Goal: Register for event/course

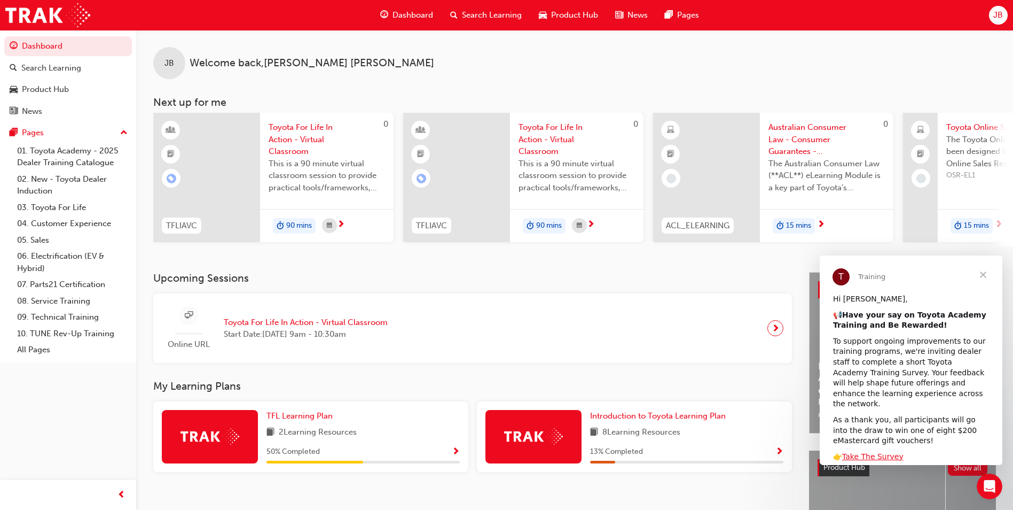
click at [998, 17] on span "JB" at bounding box center [998, 15] width 10 height 12
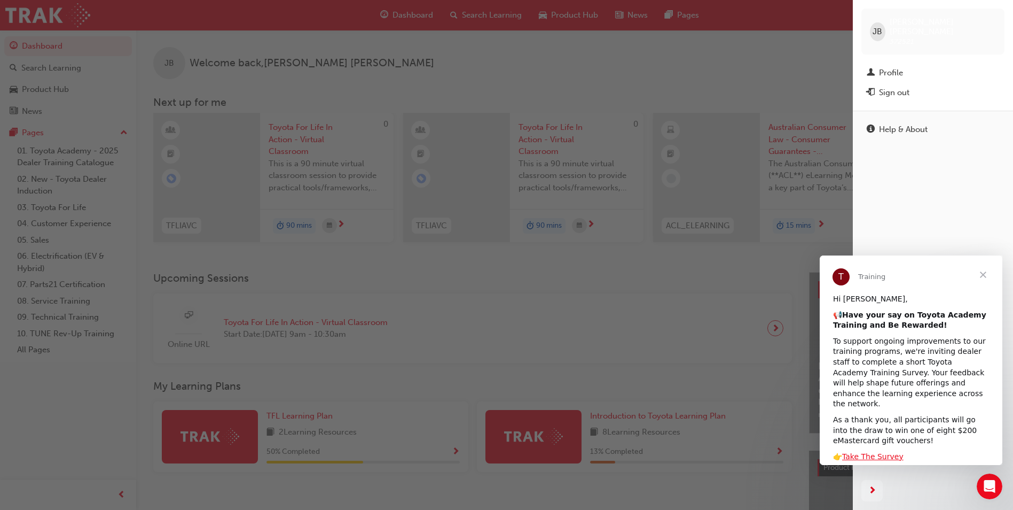
drag, startPoint x: 443, startPoint y: 70, endPoint x: 449, endPoint y: 69, distance: 5.4
click at [448, 70] on div "button" at bounding box center [426, 255] width 853 height 510
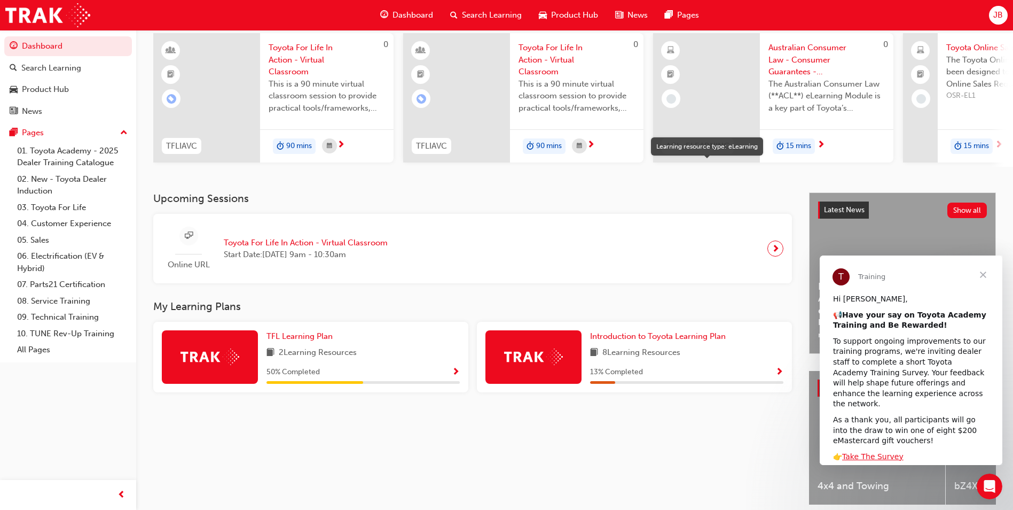
scroll to position [129, 0]
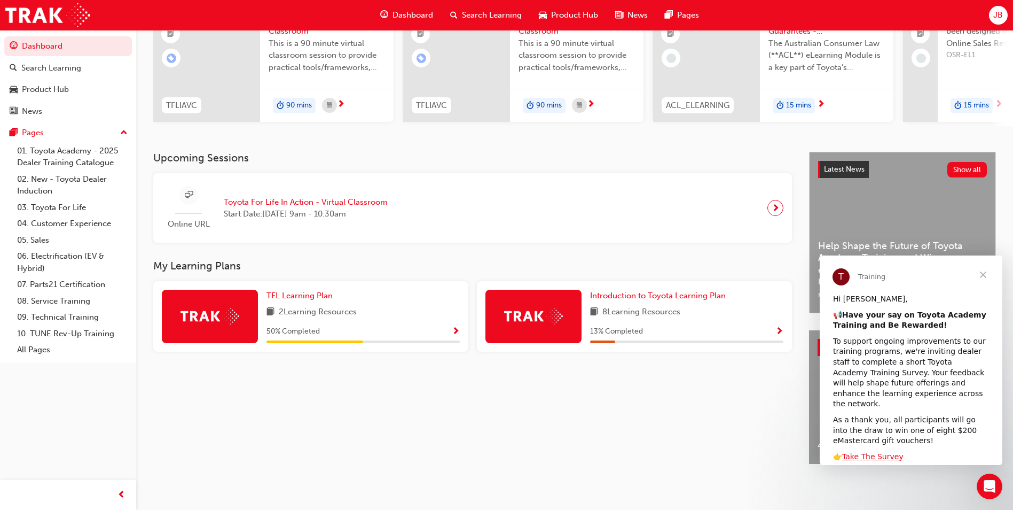
click at [988, 274] on span "Close" at bounding box center [983, 274] width 38 height 38
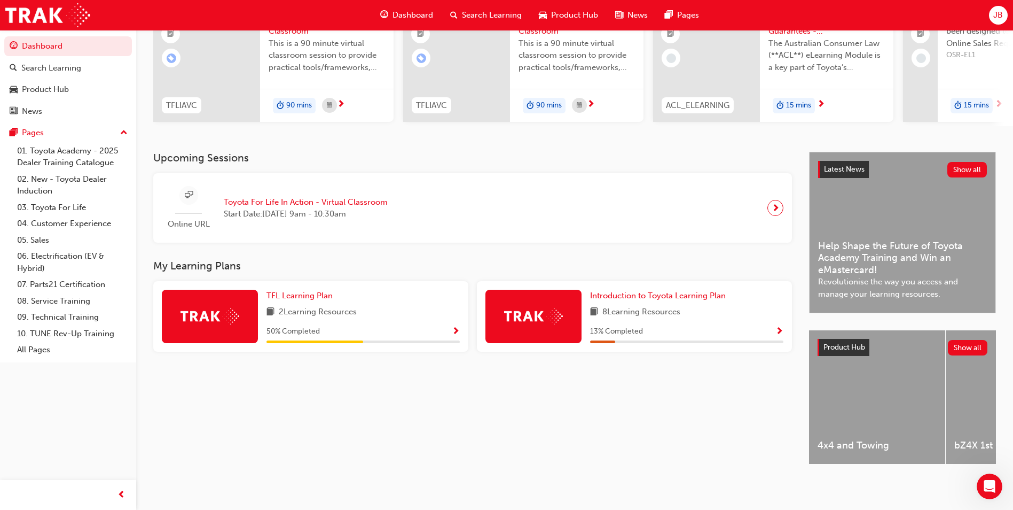
click at [364, 294] on div "TFL Learning Plan" at bounding box center [363, 295] width 193 height 12
click at [459, 330] on span "Show Progress" at bounding box center [456, 332] width 8 height 10
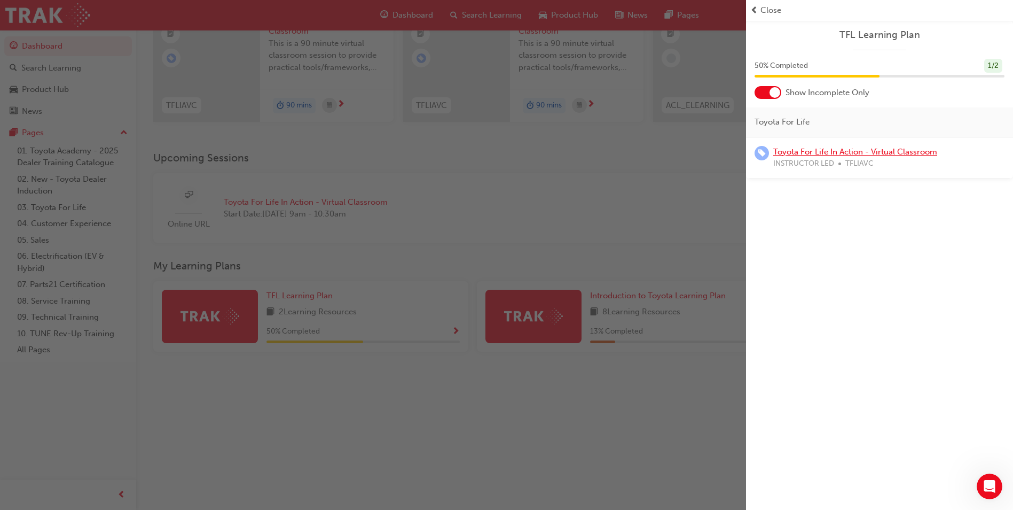
click at [835, 152] on link "Toyota For Life In Action - Virtual Classroom" at bounding box center [855, 152] width 164 height 10
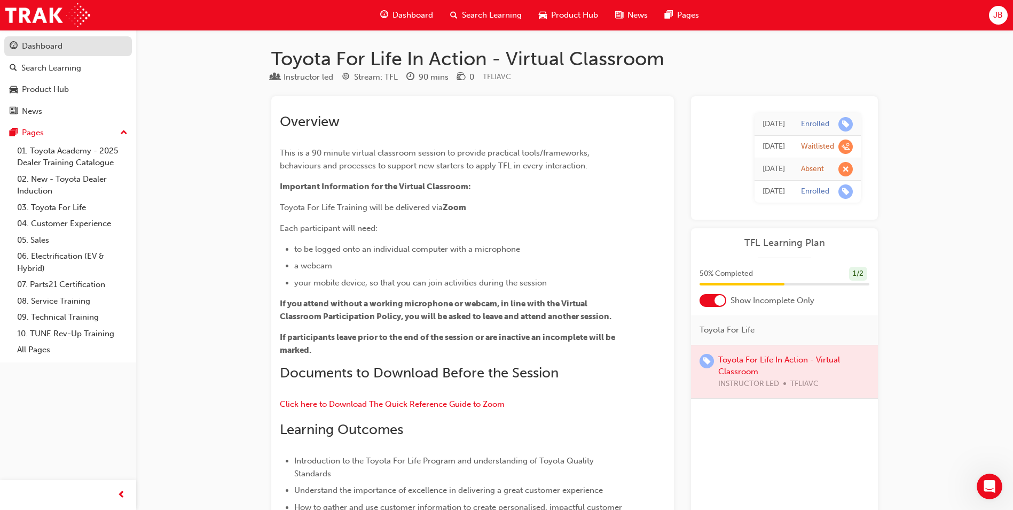
click at [32, 45] on div "Dashboard" at bounding box center [42, 46] width 41 height 12
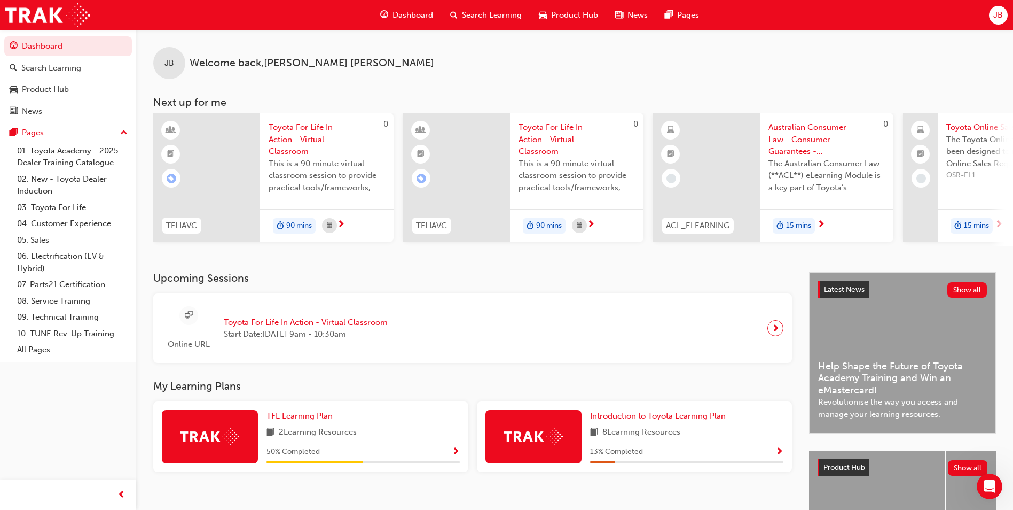
scroll to position [53, 0]
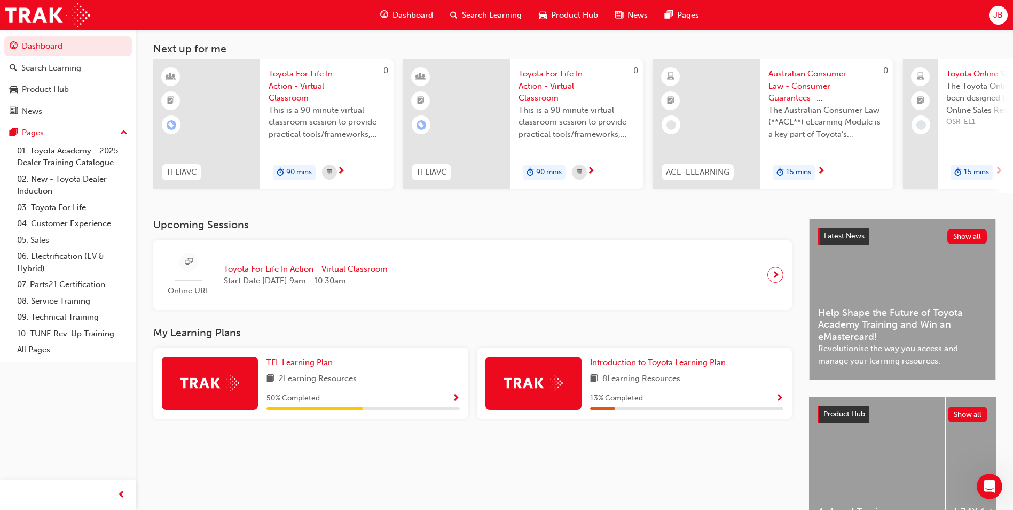
click at [352, 273] on span "Toyota For Life In Action - Virtual Classroom" at bounding box center [306, 269] width 164 height 12
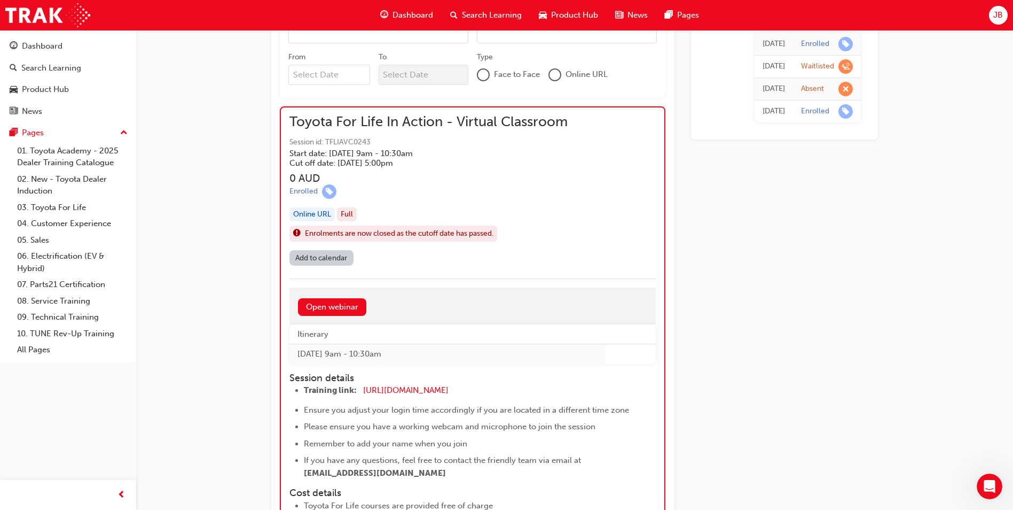
scroll to position [740, 0]
click at [415, 388] on span "[URL][DOMAIN_NAME]" at bounding box center [405, 391] width 85 height 10
